Goal: Navigation & Orientation: Find specific page/section

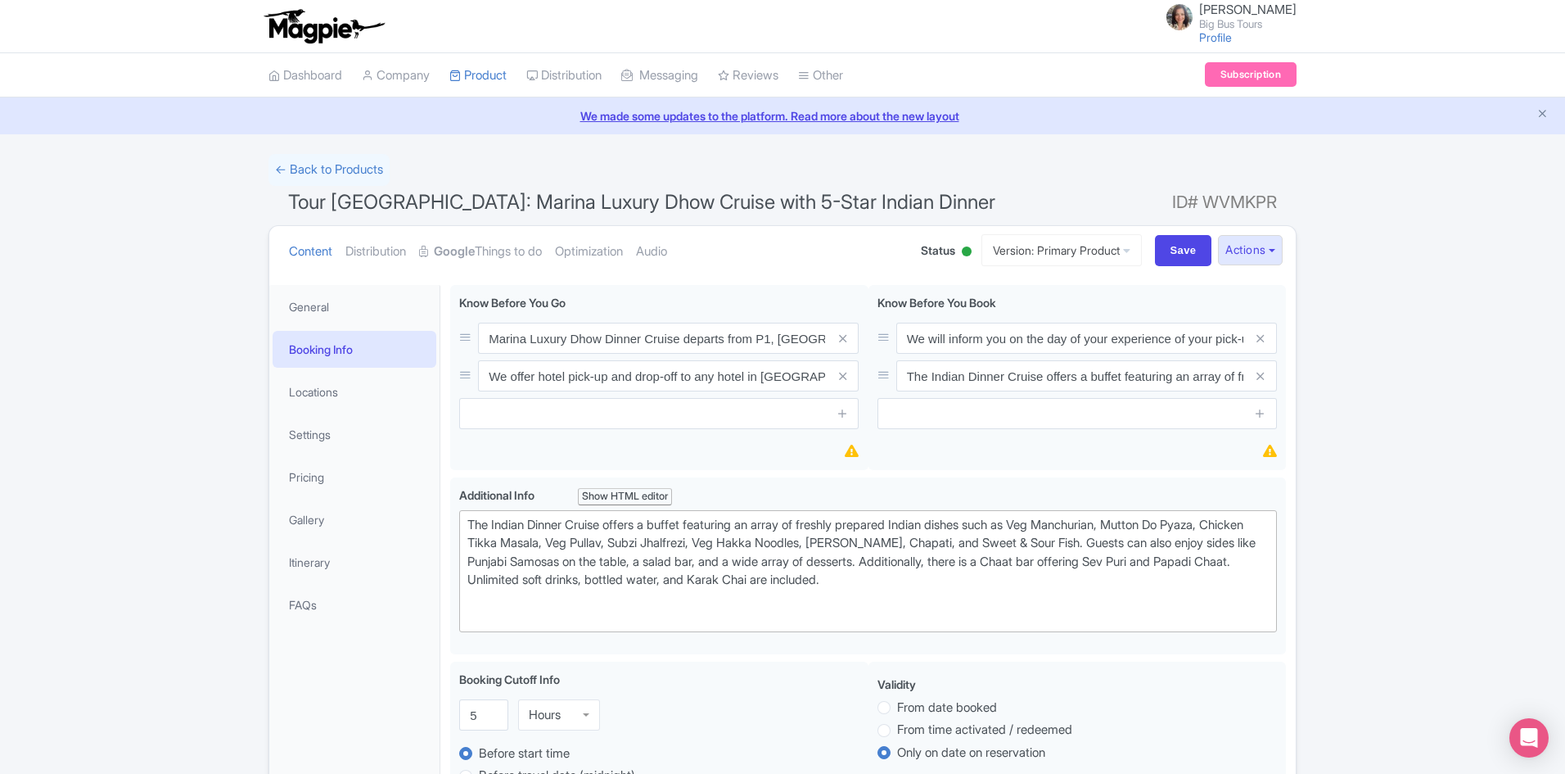
drag, startPoint x: 305, startPoint y: 74, endPoint x: 402, endPoint y: 112, distance: 104.0
click at [305, 74] on link "Dashboard" at bounding box center [305, 75] width 74 height 45
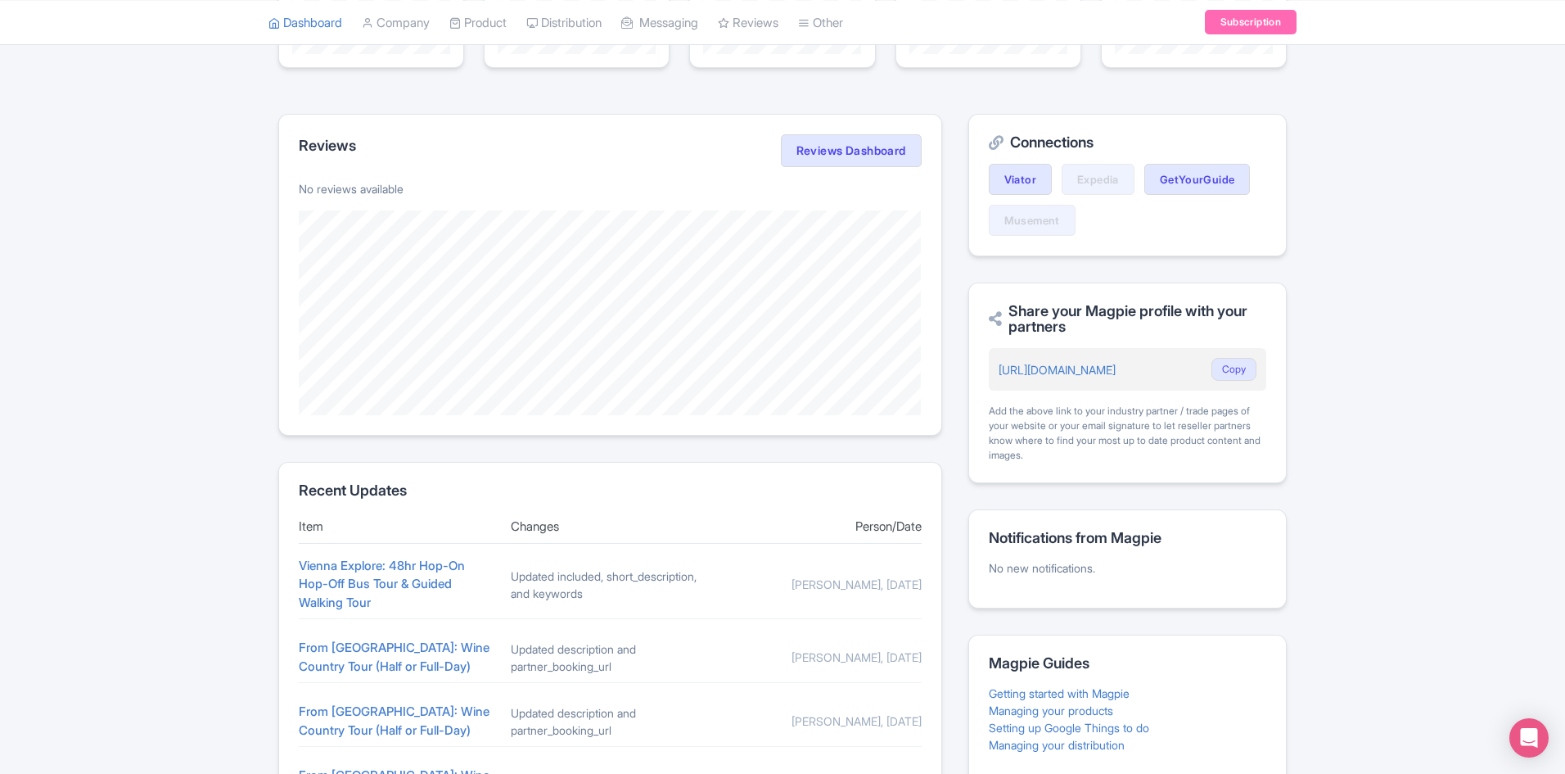
scroll to position [507, 0]
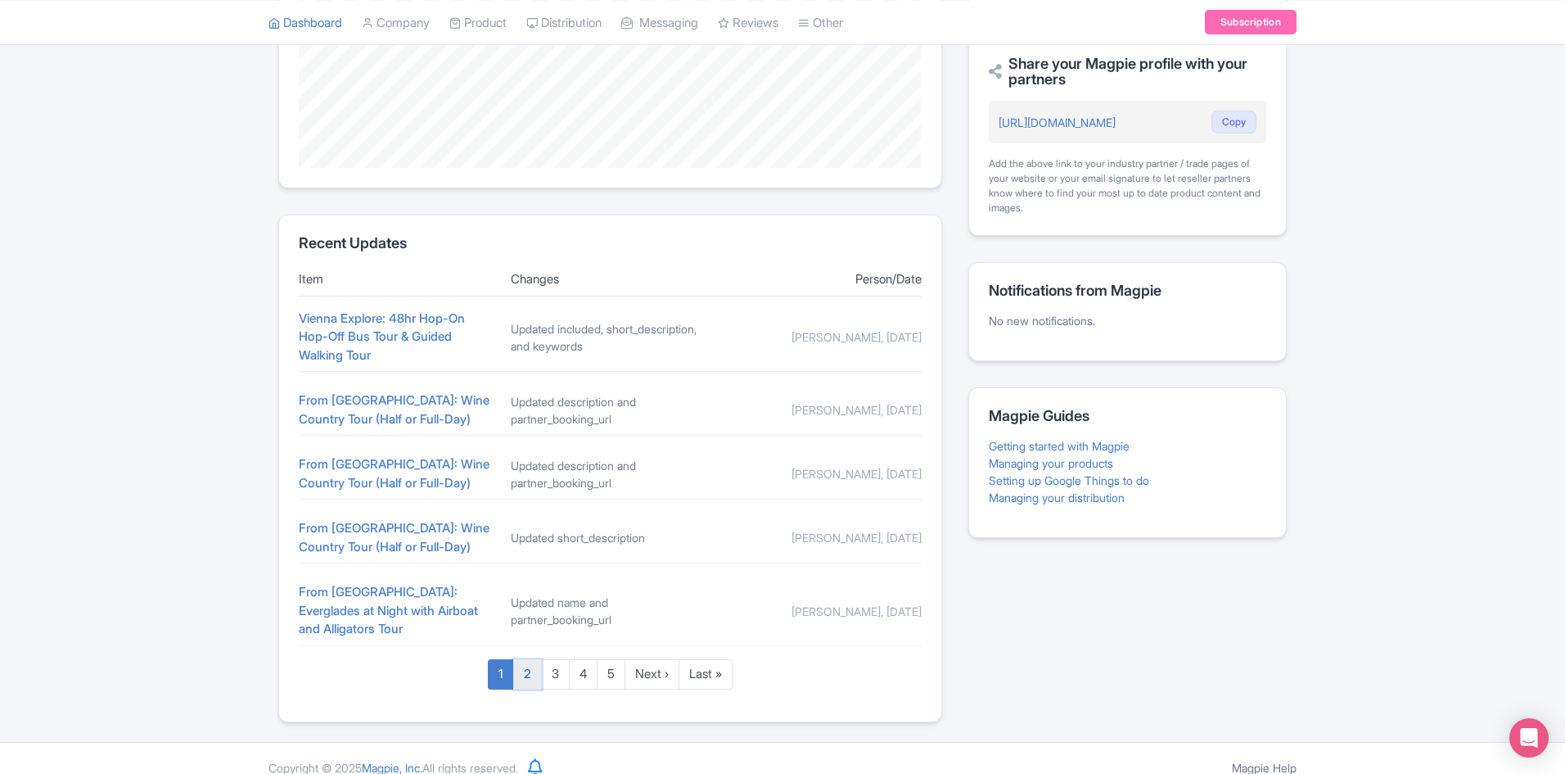
click at [526, 660] on link "2" at bounding box center [527, 674] width 29 height 30
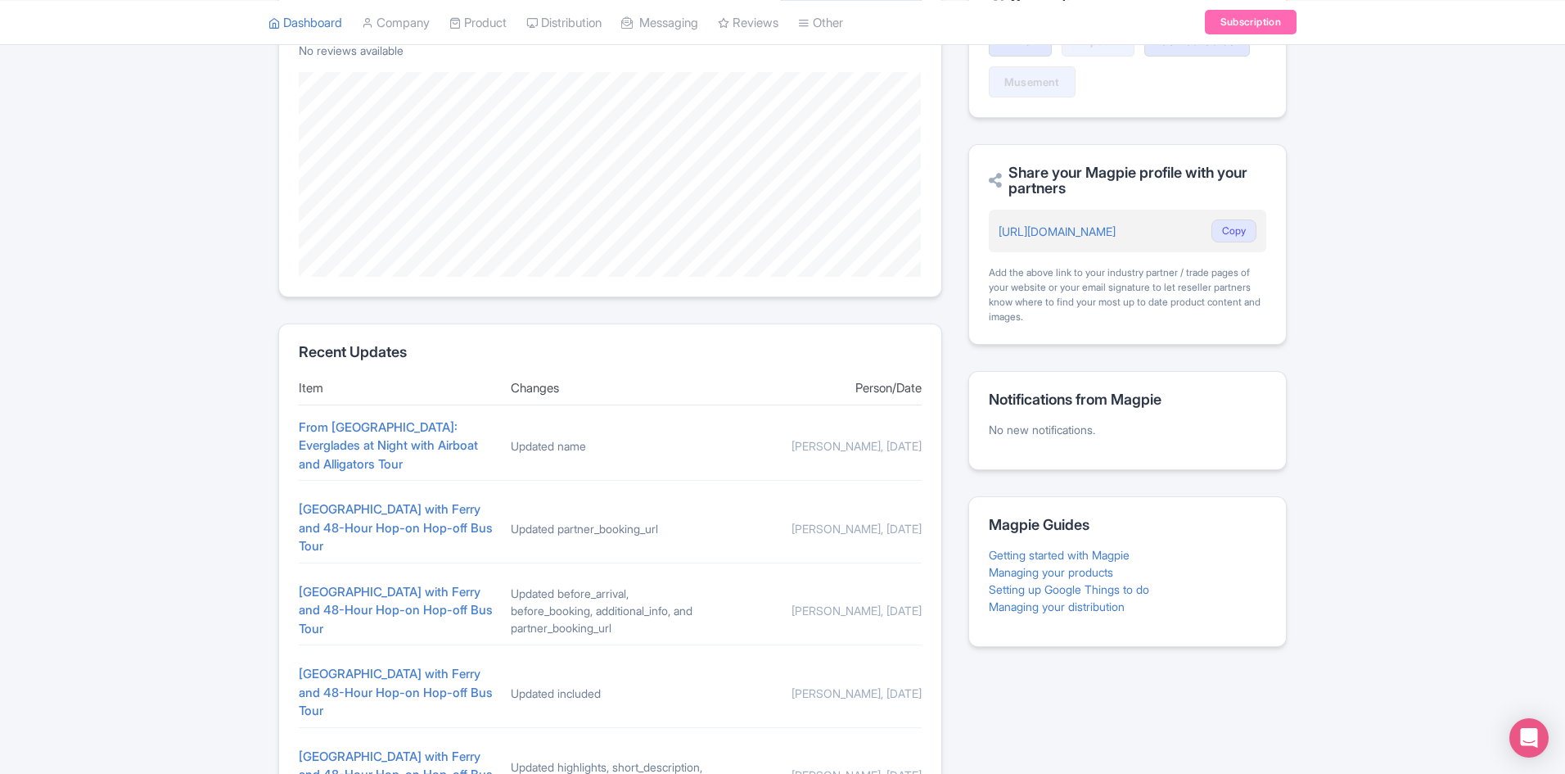
scroll to position [518, 0]
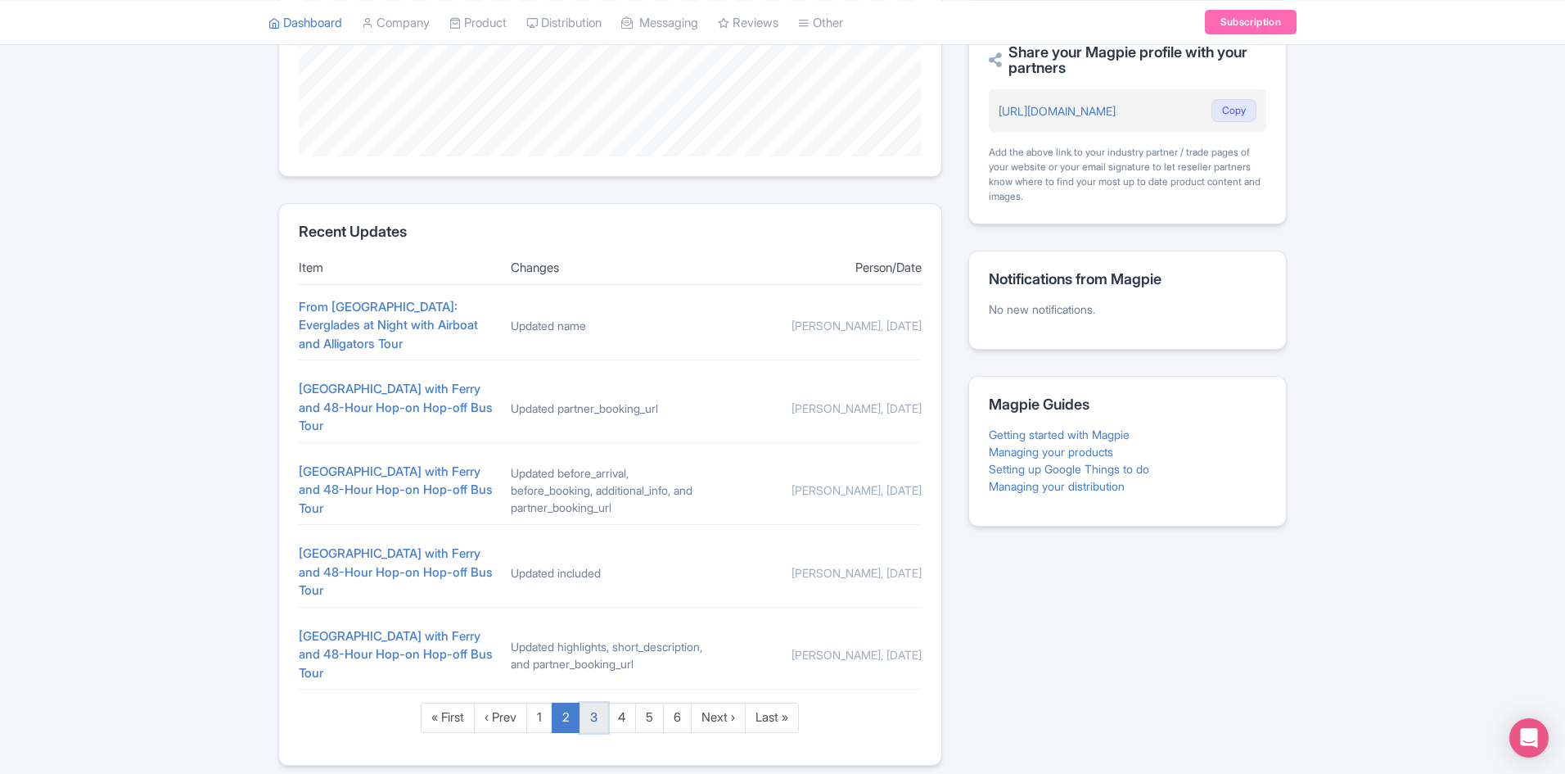
click at [598, 702] on link "3" at bounding box center [594, 717] width 29 height 30
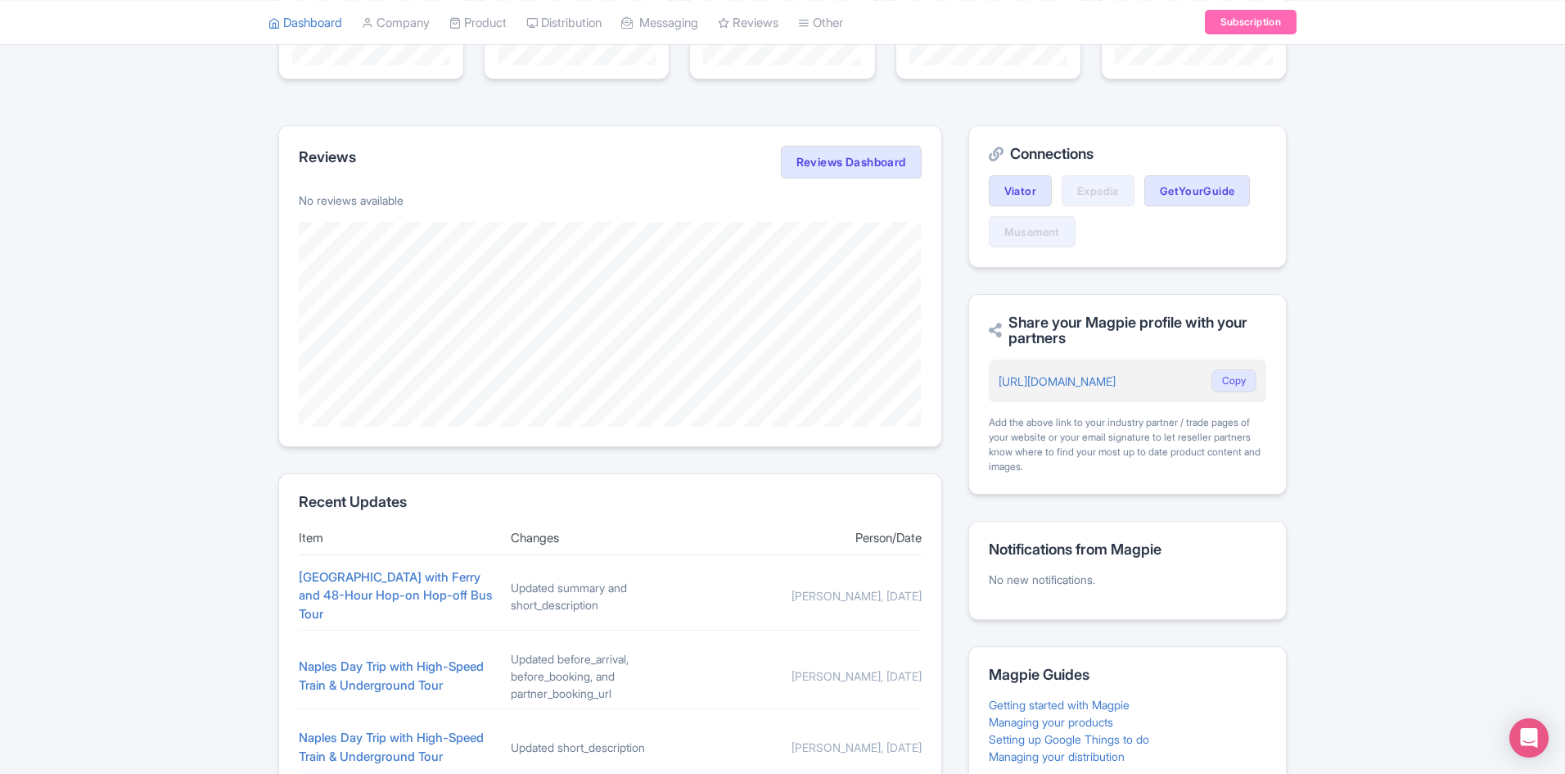
scroll to position [491, 0]
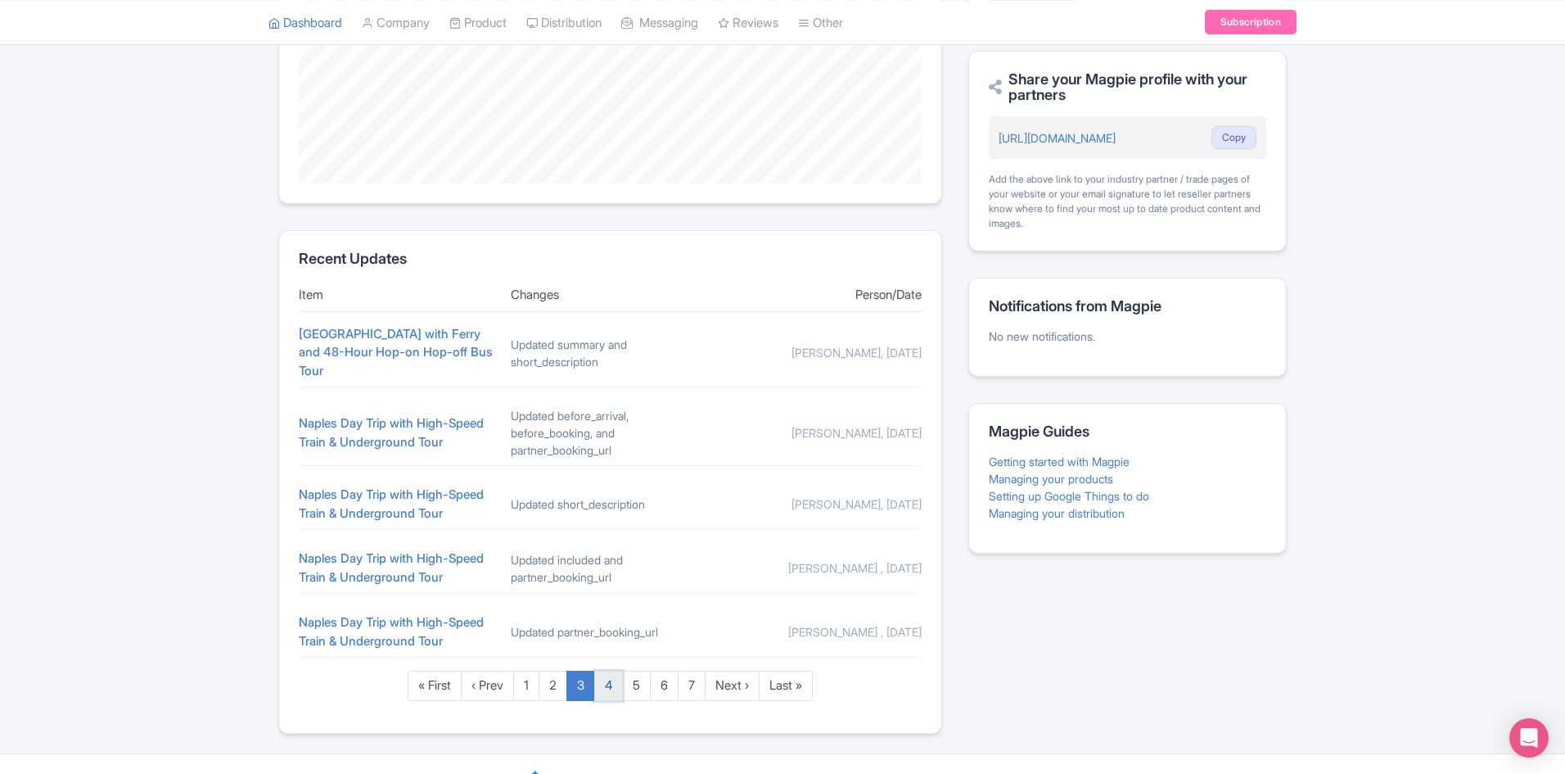
click at [617, 673] on link "4" at bounding box center [608, 685] width 29 height 30
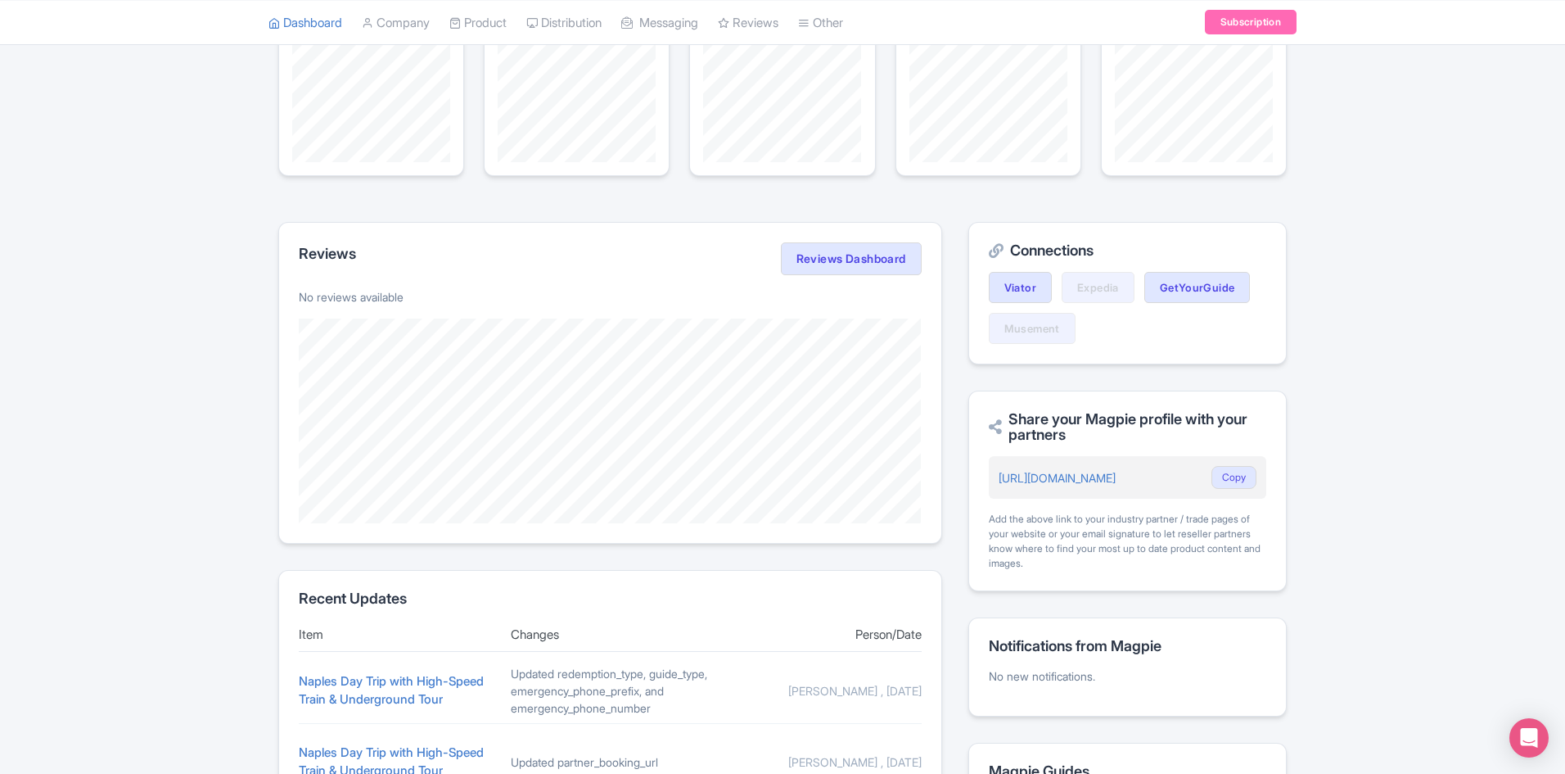
scroll to position [491, 0]
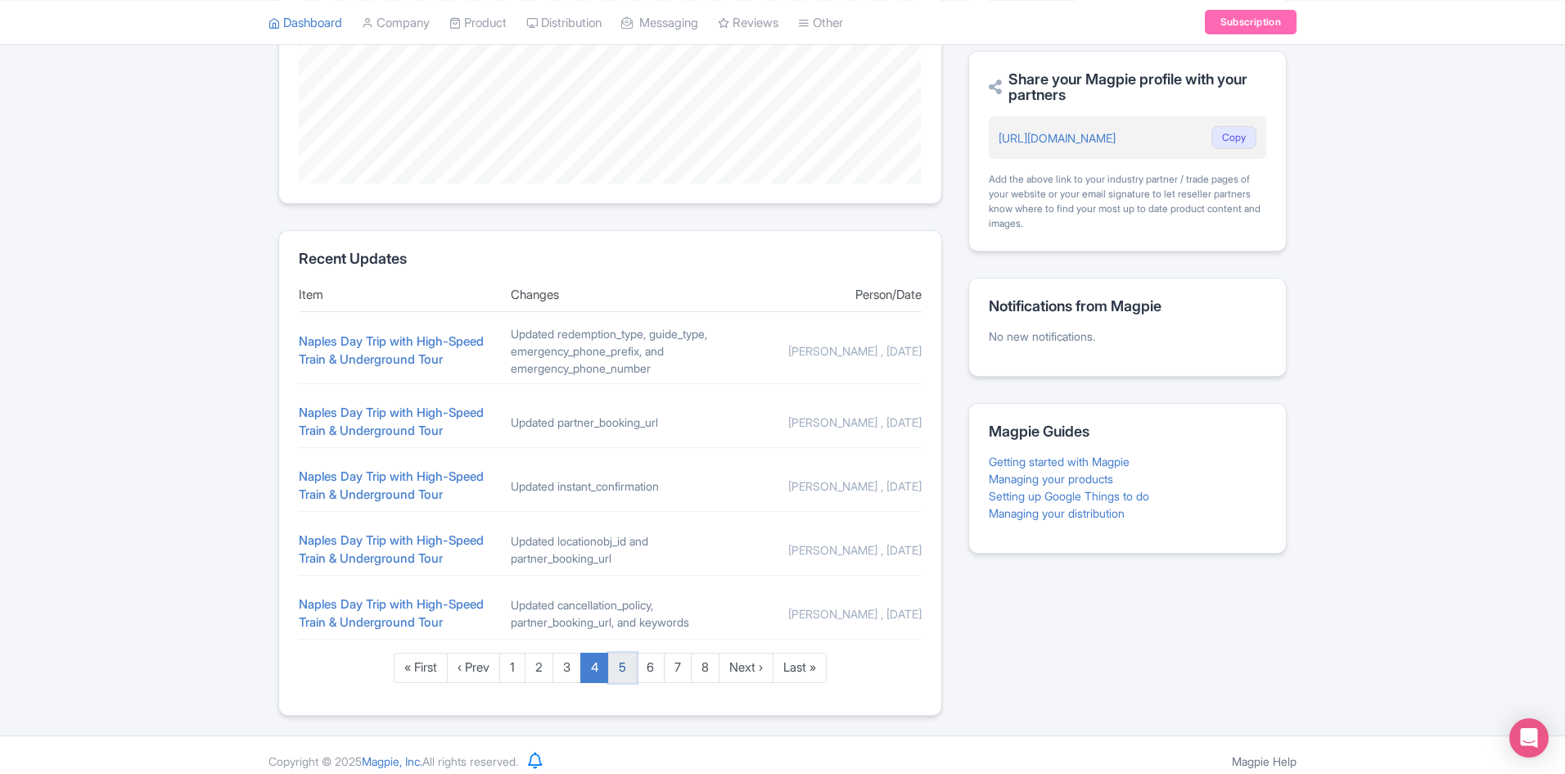
click at [629, 683] on link "5" at bounding box center [622, 667] width 29 height 30
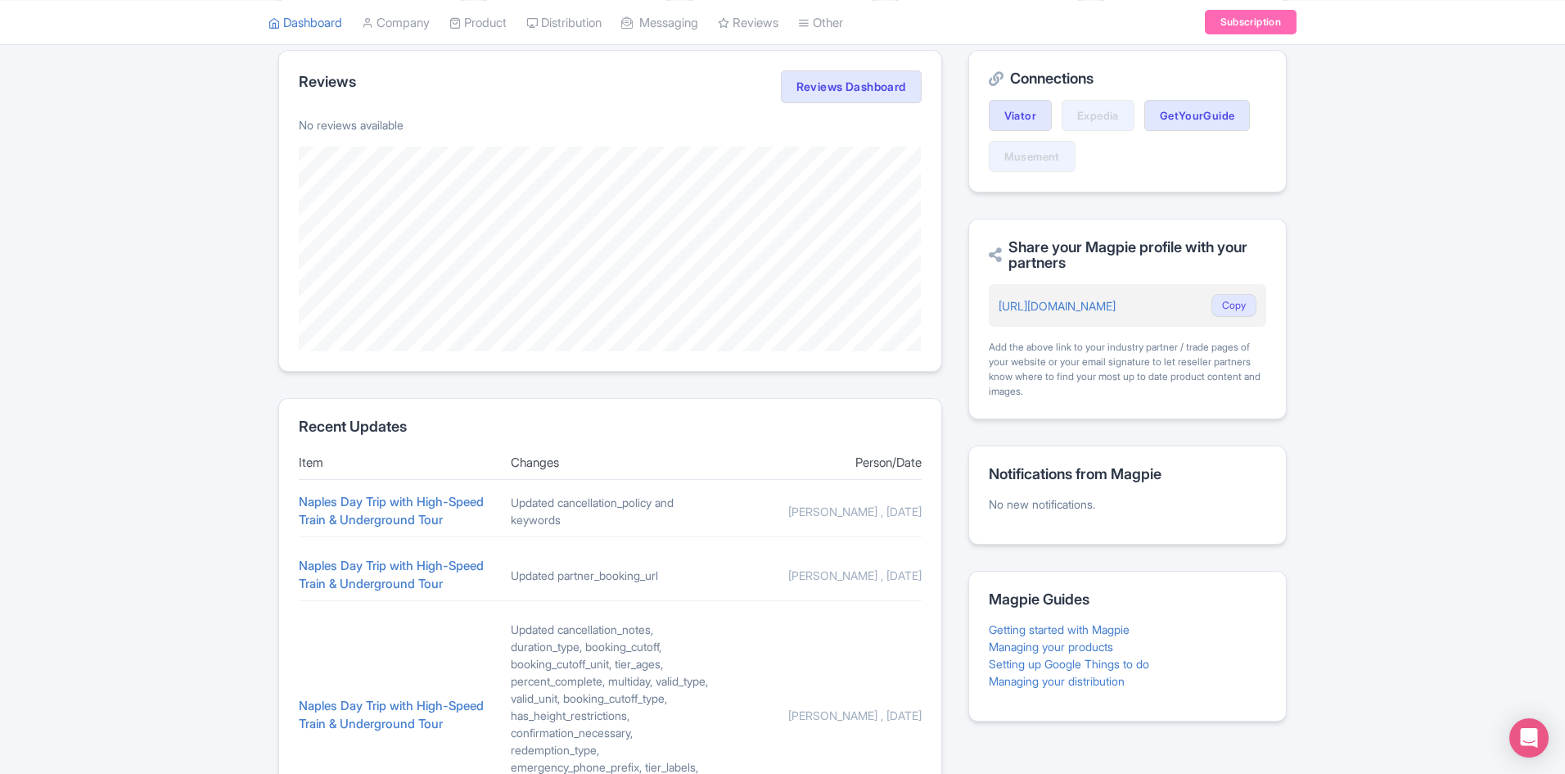
scroll to position [688, 0]
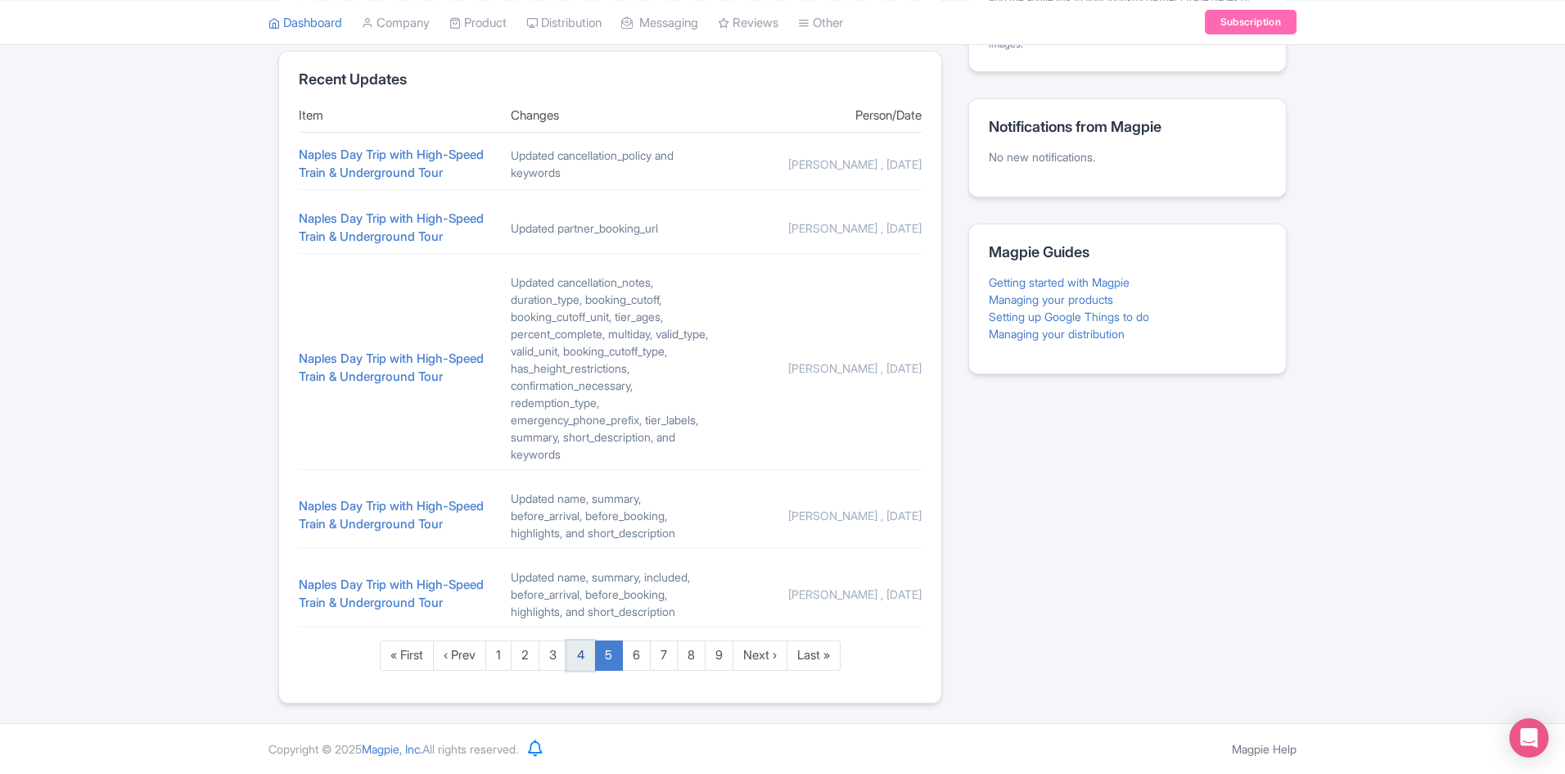
click at [583, 656] on link "4" at bounding box center [580, 655] width 29 height 30
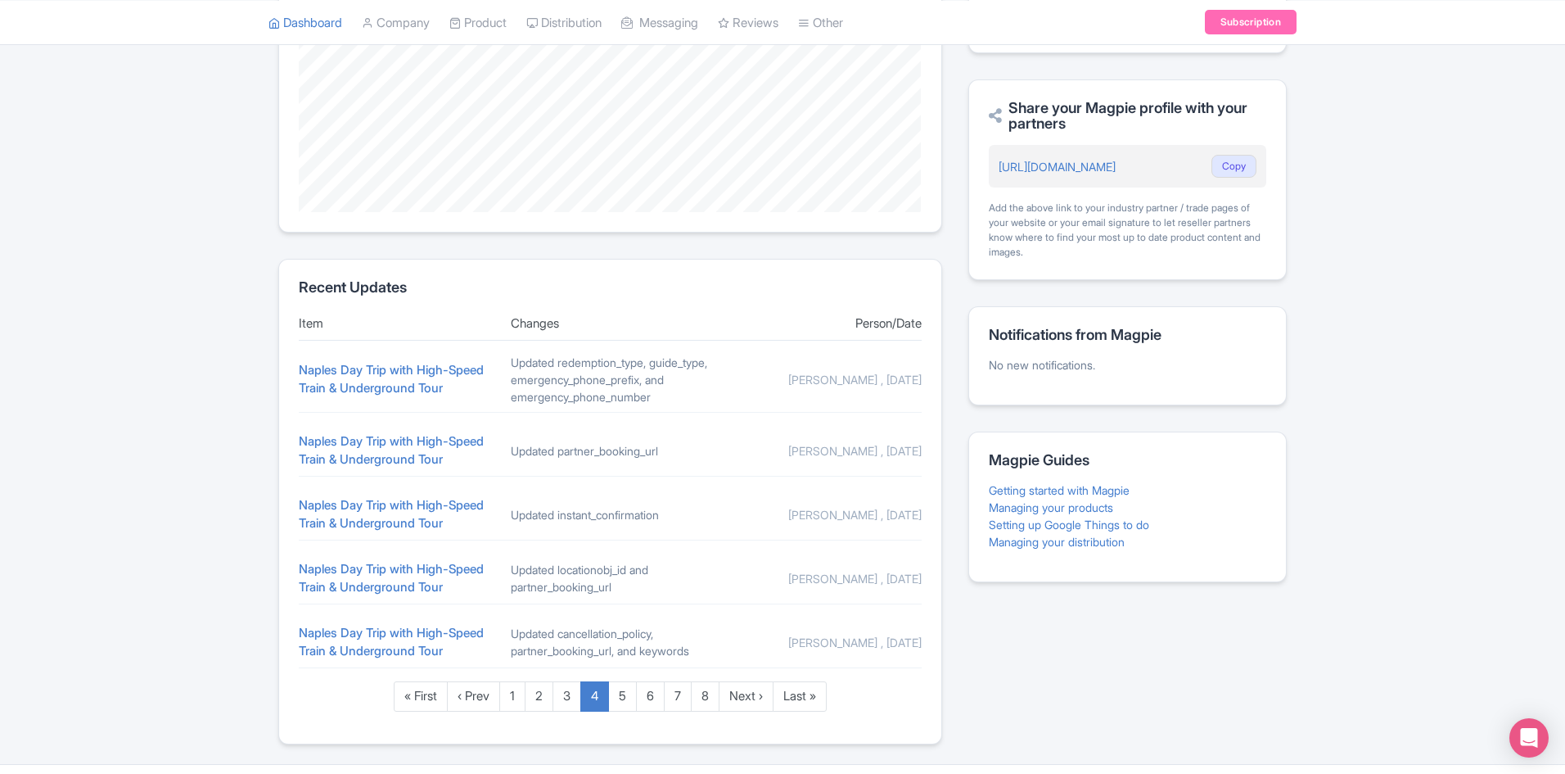
scroll to position [491, 0]
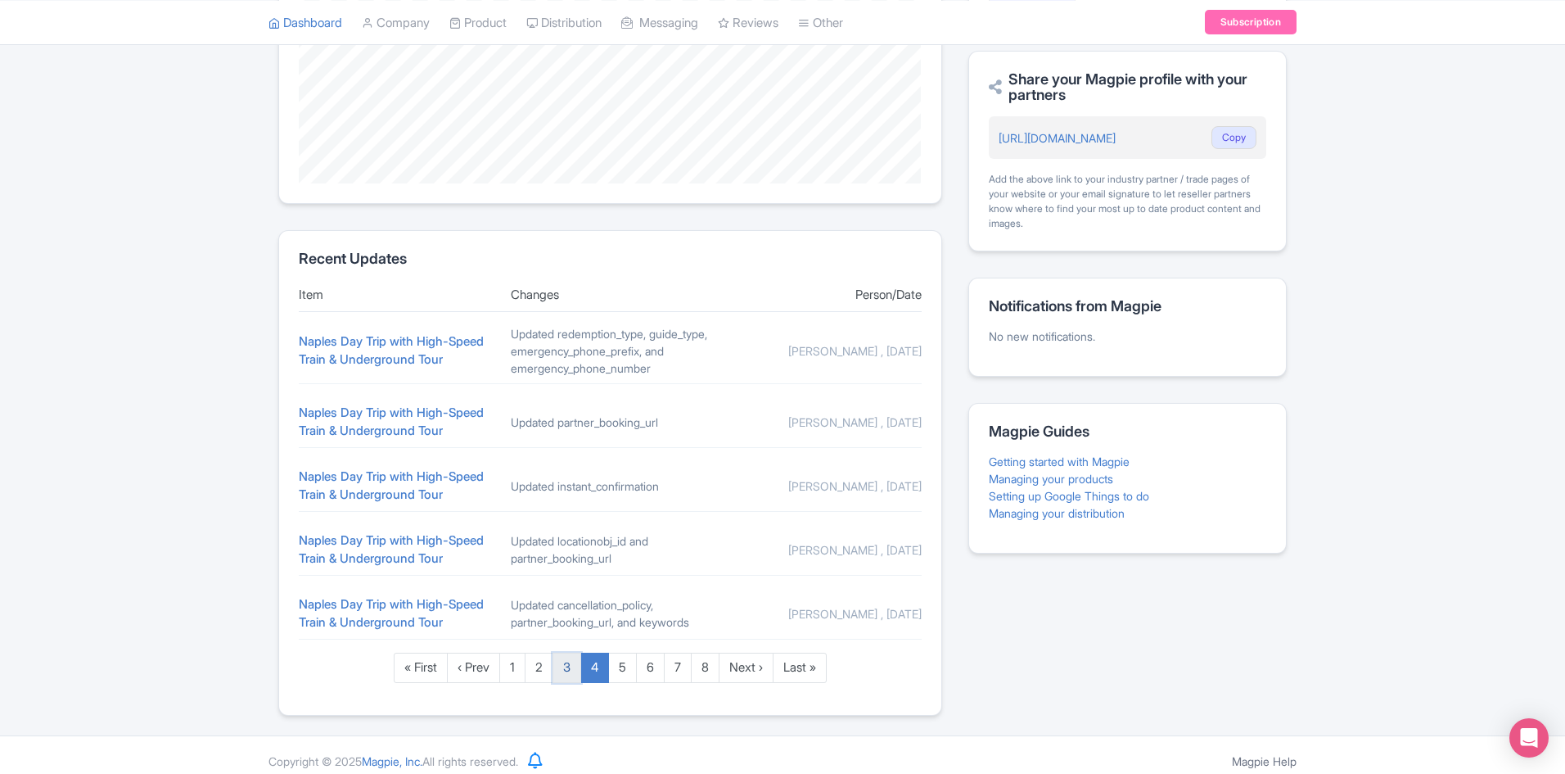
click at [567, 683] on link "3" at bounding box center [567, 667] width 29 height 30
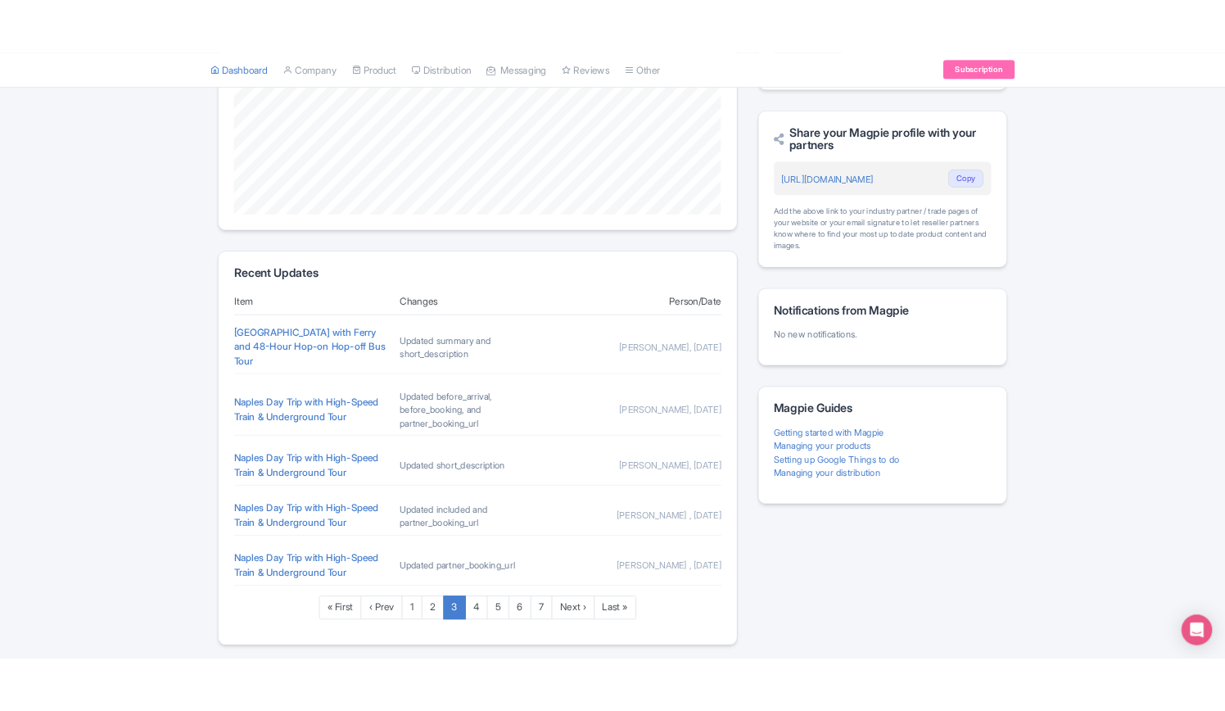
scroll to position [491, 0]
